Goal: Task Accomplishment & Management: Manage account settings

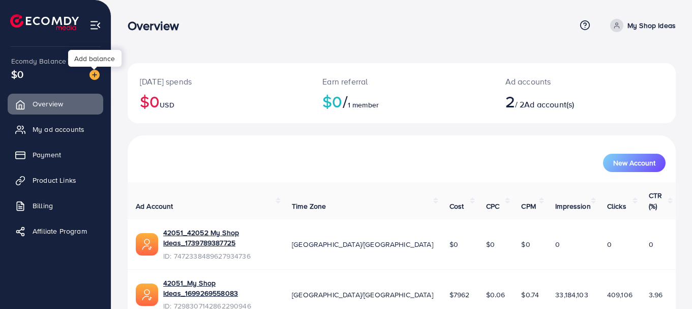
click at [96, 71] on img at bounding box center [95, 75] width 10 height 10
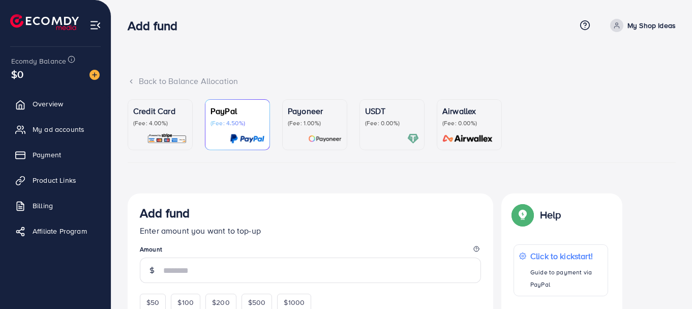
click at [158, 112] on p "Credit Card" at bounding box center [160, 111] width 54 height 12
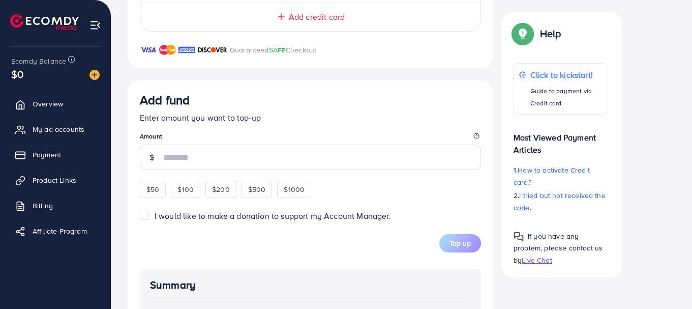
scroll to position [320, 0]
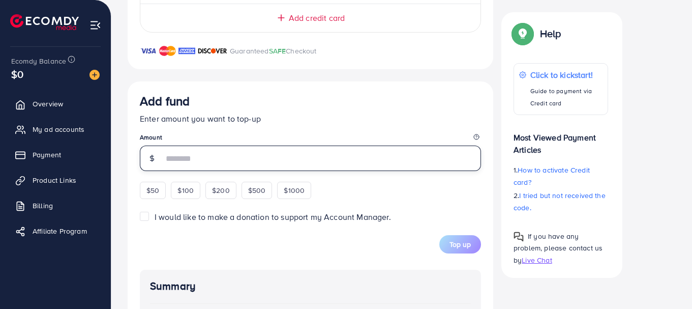
click at [170, 159] on input "number" at bounding box center [322, 157] width 318 height 25
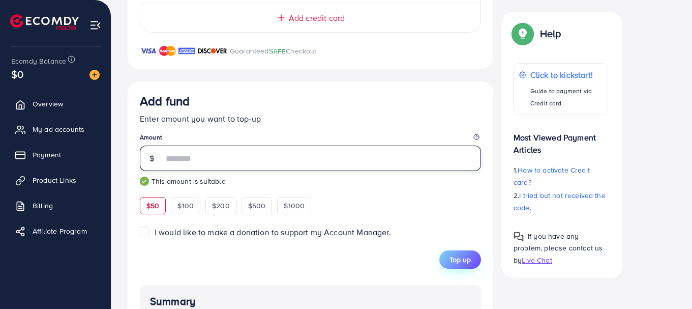
type input "**"
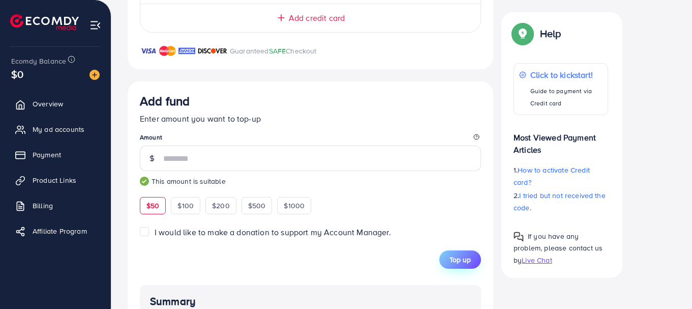
click at [459, 256] on span "Top up" at bounding box center [460, 259] width 21 height 10
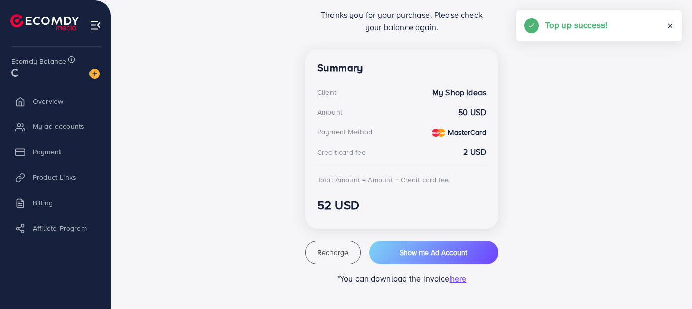
scroll to position [247, 0]
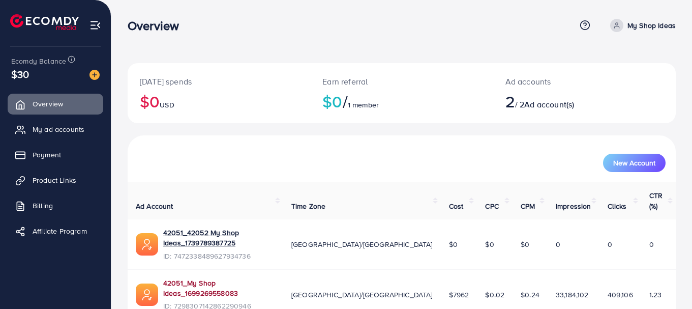
click at [275, 278] on link "42051_My Shop Ideas_1699269558083" at bounding box center [219, 288] width 112 height 21
